Goal: Use online tool/utility: Utilize a website feature to perform a specific function

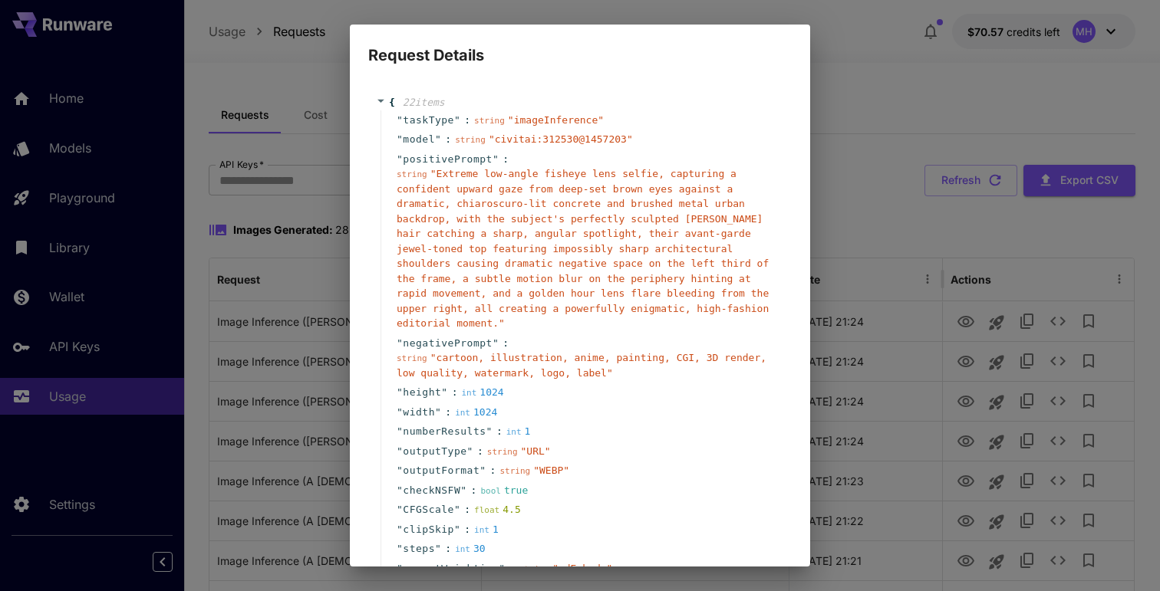
scroll to position [427, 0]
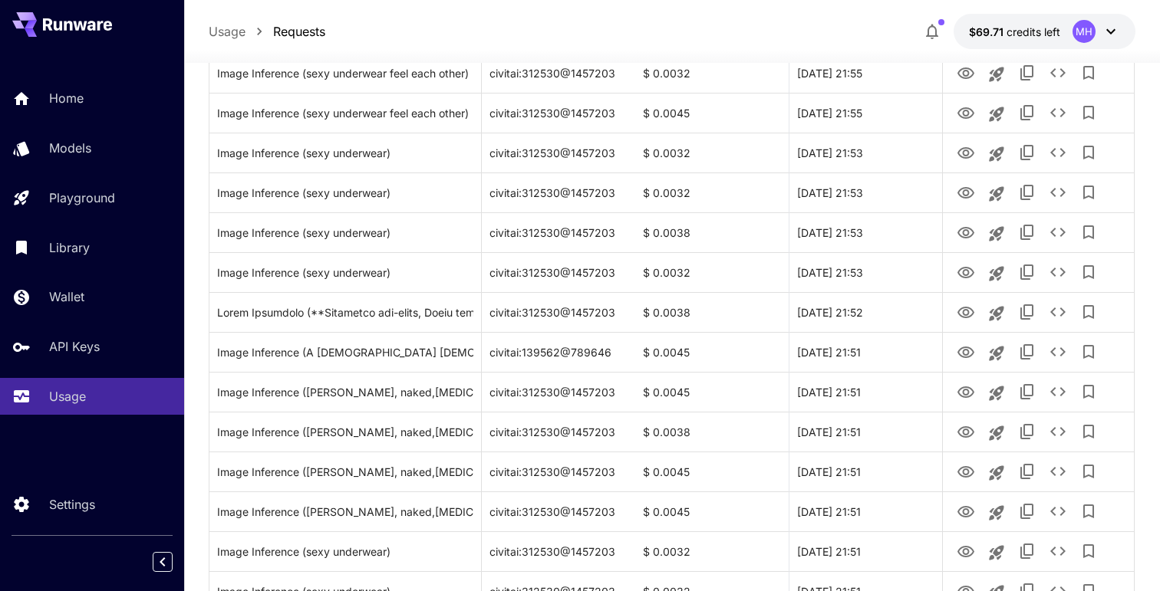
scroll to position [412, 0]
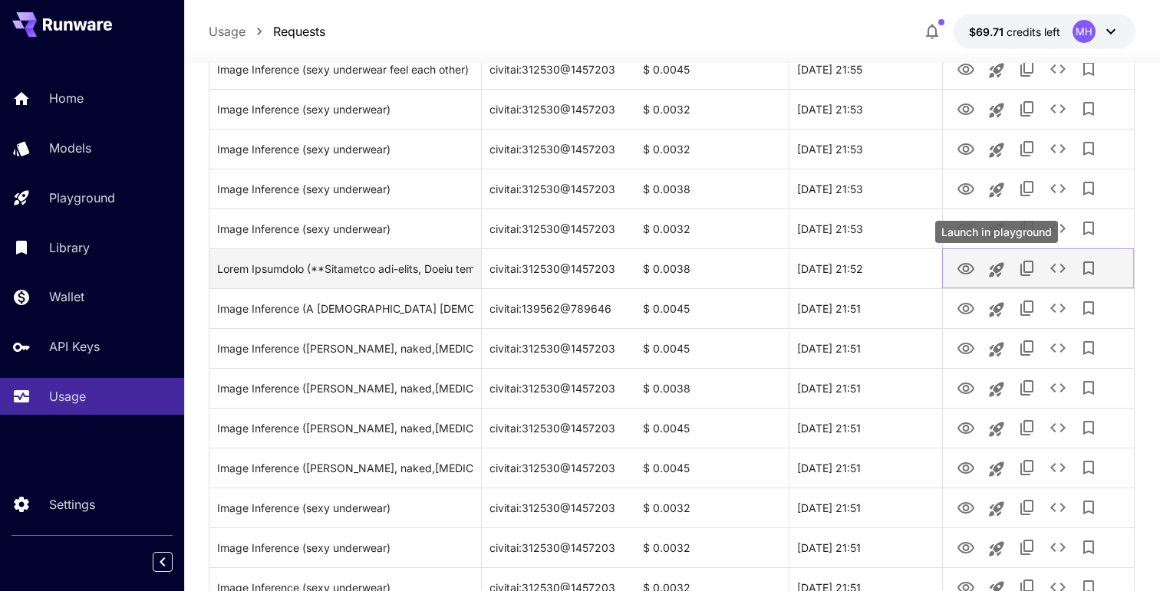
click at [993, 272] on icon "Launch in playground" at bounding box center [996, 269] width 15 height 15
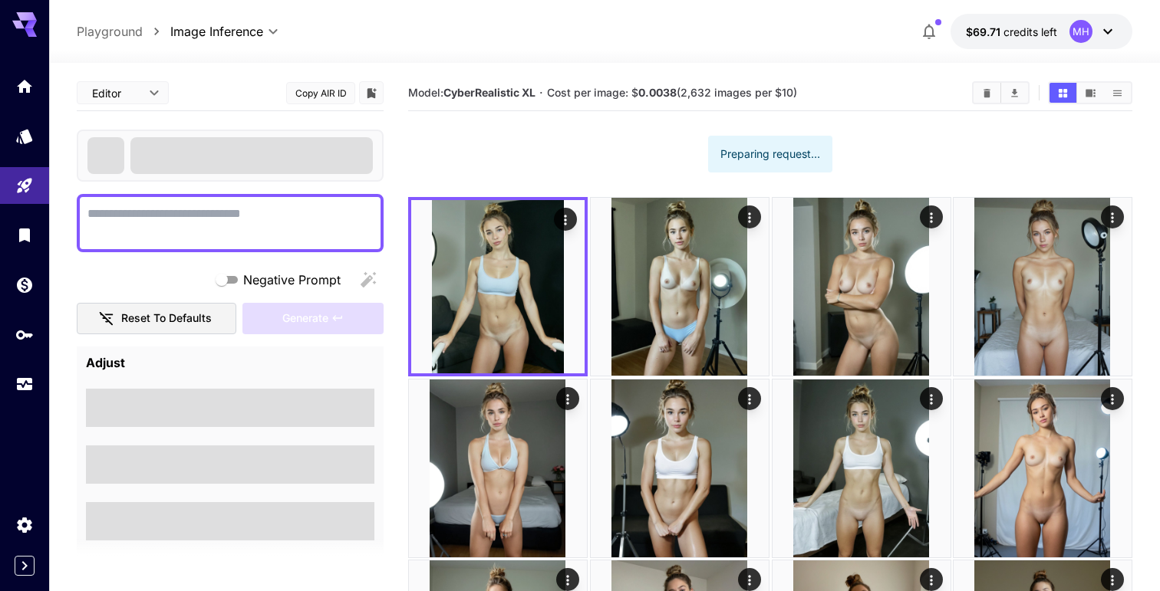
type textarea "**********"
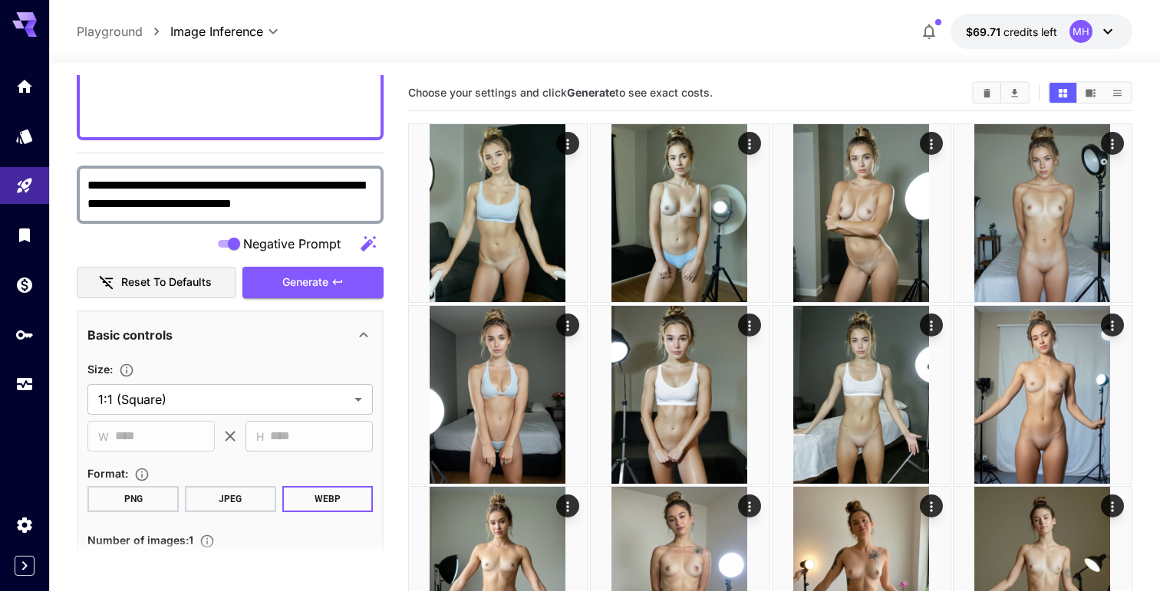
scroll to position [354, 0]
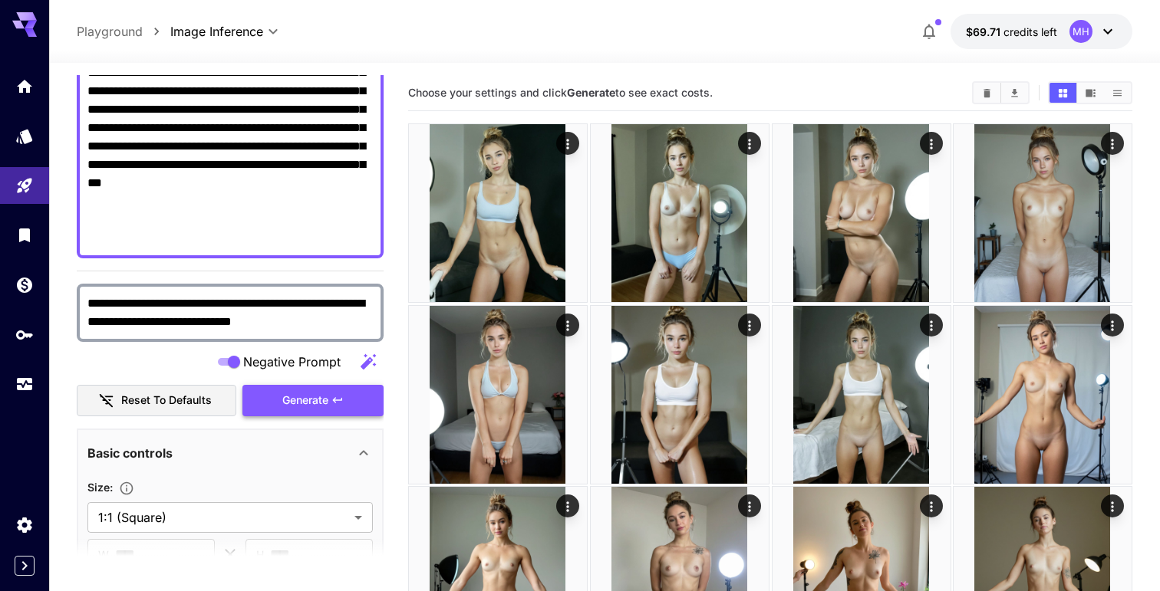
click at [318, 404] on span "Generate" at bounding box center [305, 400] width 46 height 19
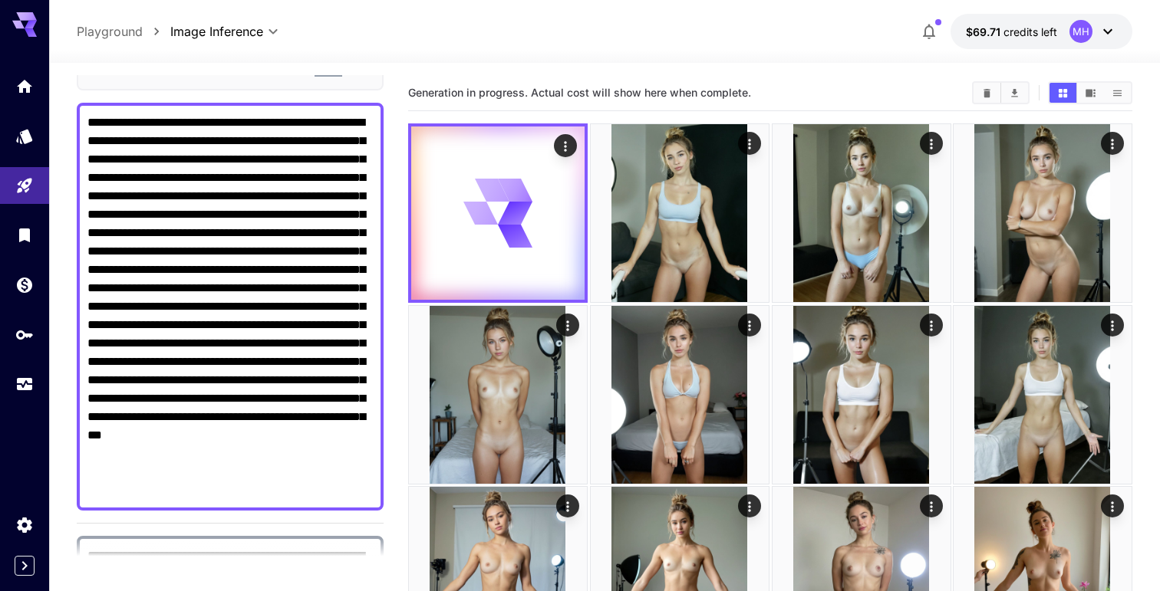
scroll to position [100, 0]
